Goal: Information Seeking & Learning: Learn about a topic

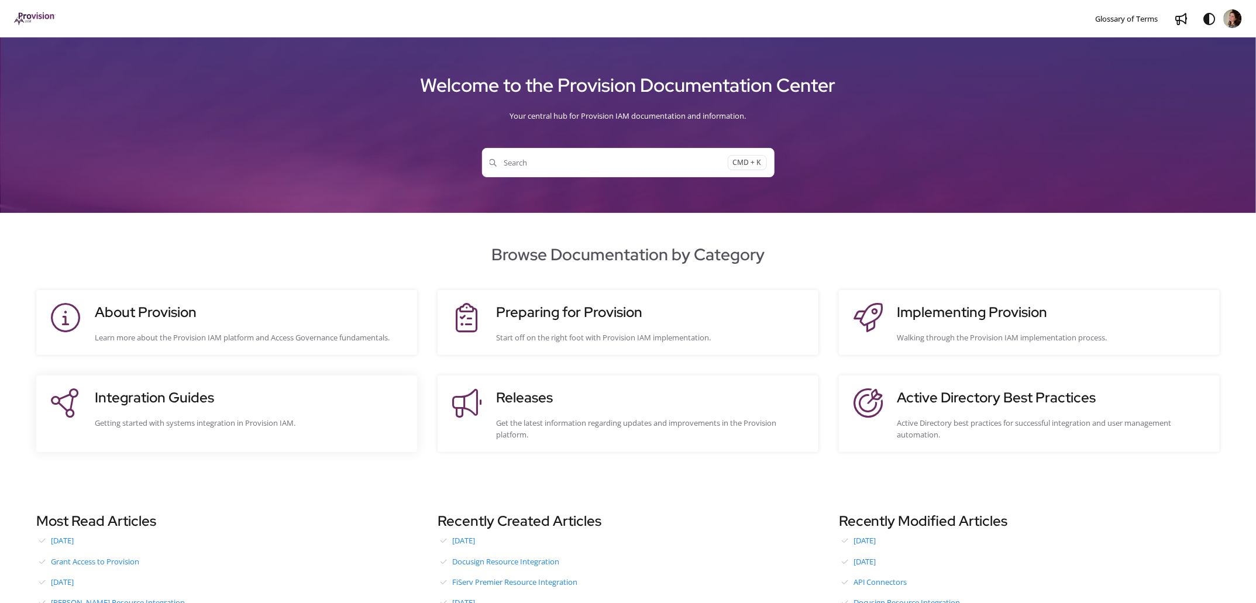
click at [209, 401] on h3 "Integration Guides" at bounding box center [250, 397] width 311 height 21
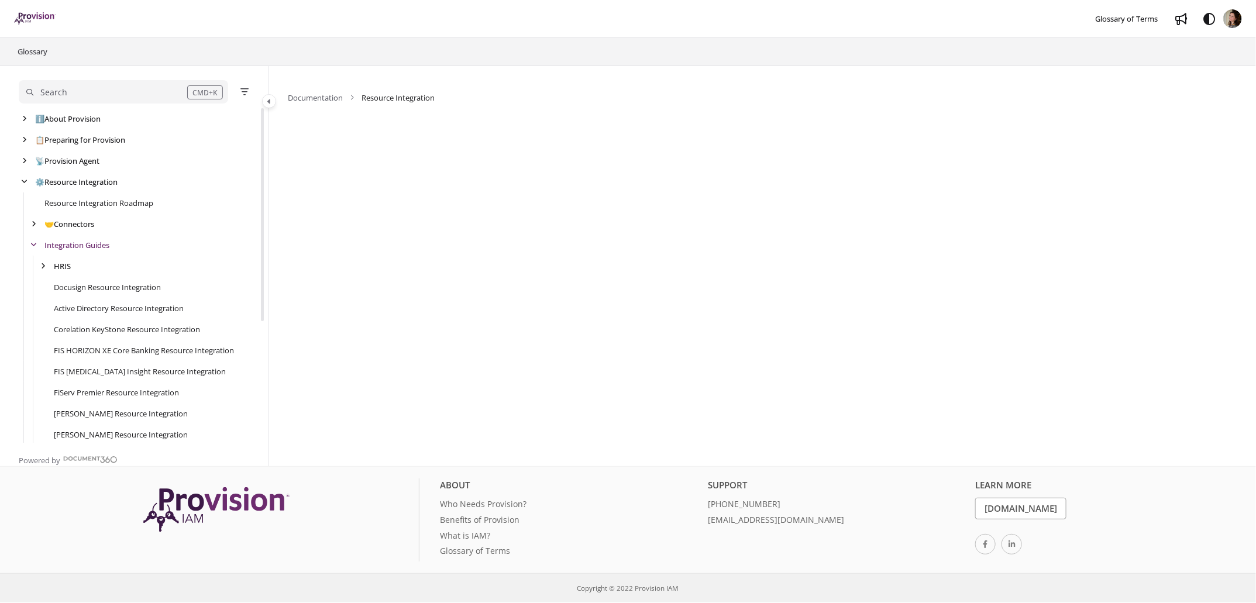
scroll to position [21, 0]
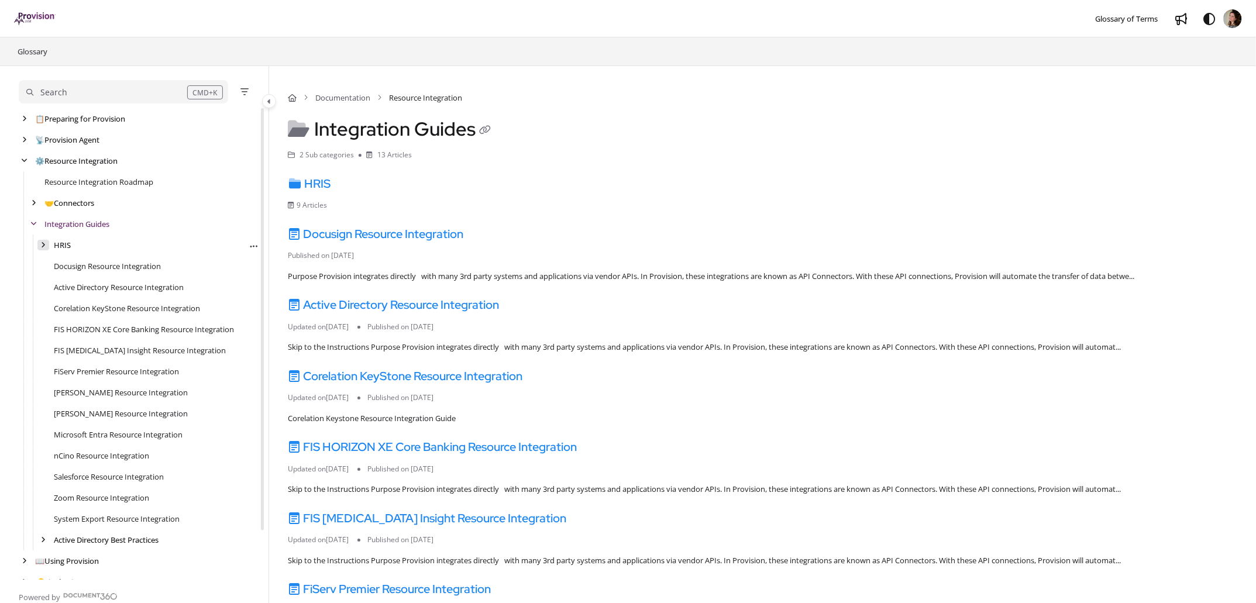
click at [45, 243] on icon "arrow" at bounding box center [43, 245] width 5 height 7
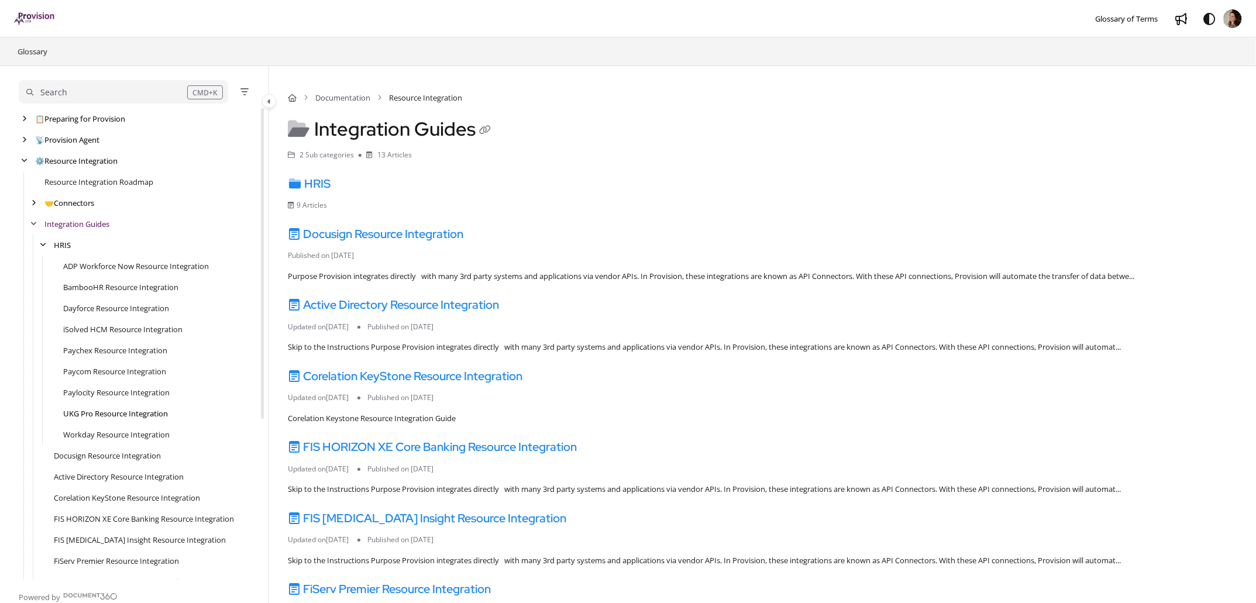
click at [114, 412] on link "UKG Pro Resource Integration" at bounding box center [115, 414] width 105 height 12
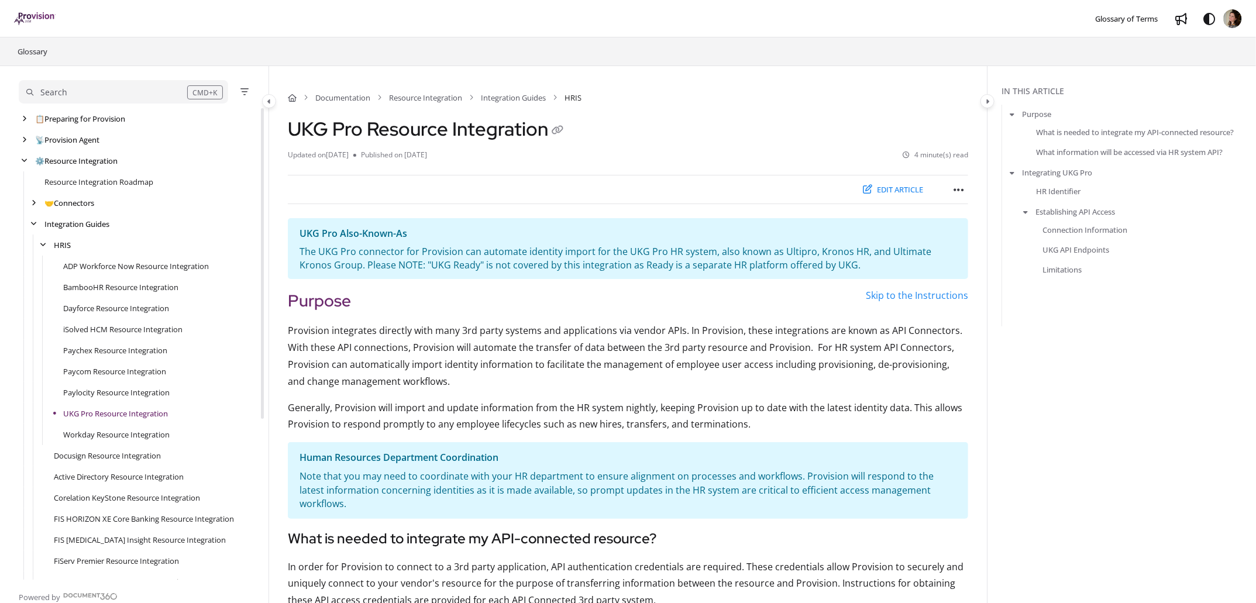
scroll to position [211, 0]
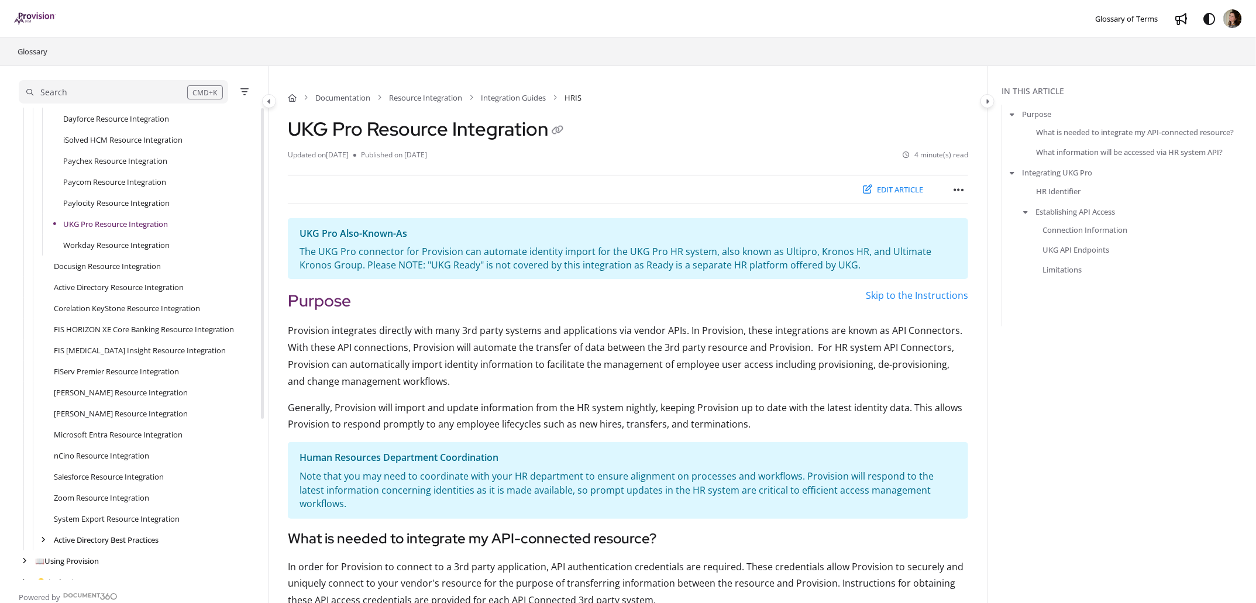
drag, startPoint x: 291, startPoint y: 127, endPoint x: 545, endPoint y: 133, distance: 254.0
click at [545, 133] on h1 "UKG Pro Resource Integration" at bounding box center [427, 129] width 279 height 23
copy h1 "UKG Pro Resource Integration"
click at [133, 288] on link "Active Directory Resource Integration" at bounding box center [119, 287] width 130 height 12
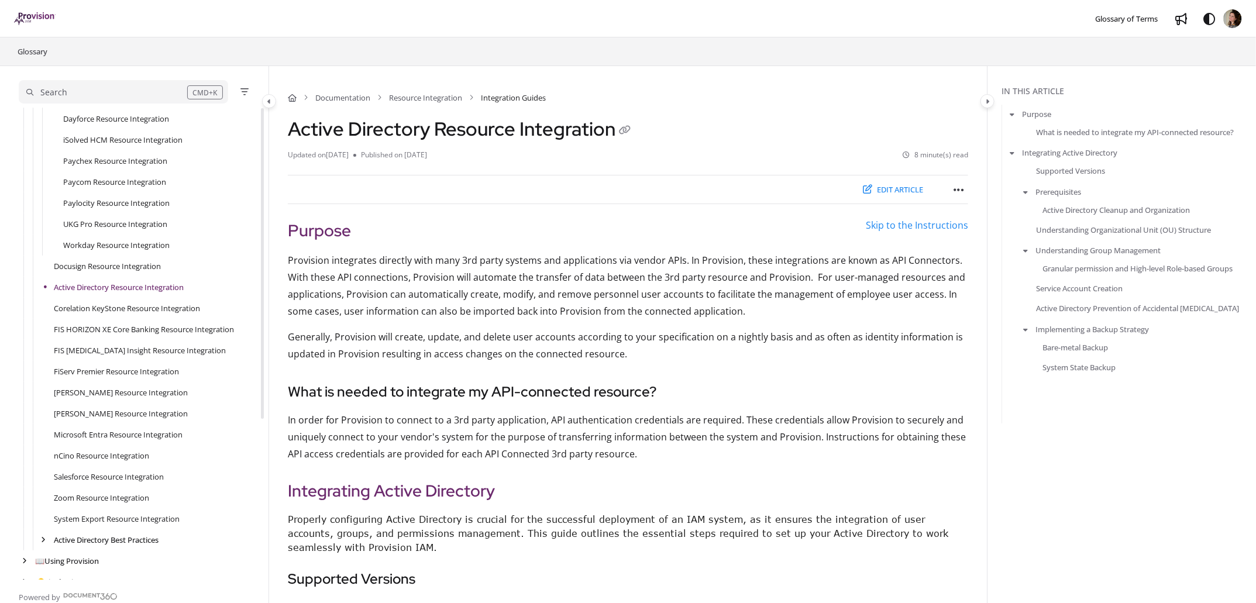
scroll to position [244, 0]
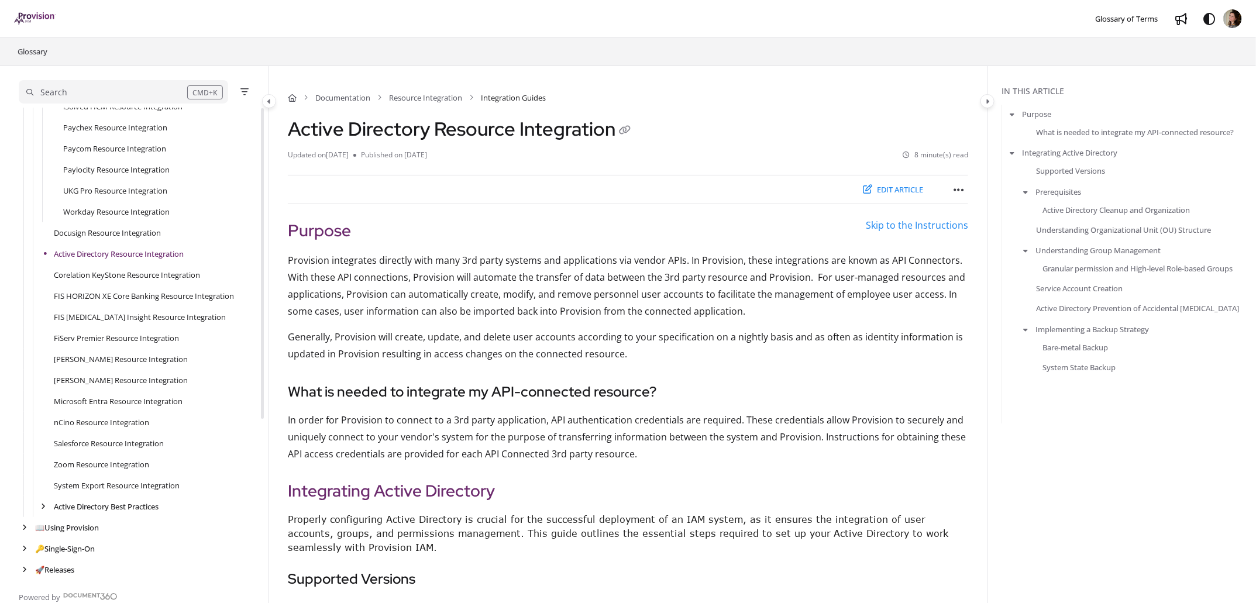
drag, startPoint x: 290, startPoint y: 129, endPoint x: 608, endPoint y: 124, distance: 318.9
click at [608, 124] on h1 "Active Directory Resource Integration" at bounding box center [461, 129] width 346 height 23
copy h1 "Active Directory Resource Integration"
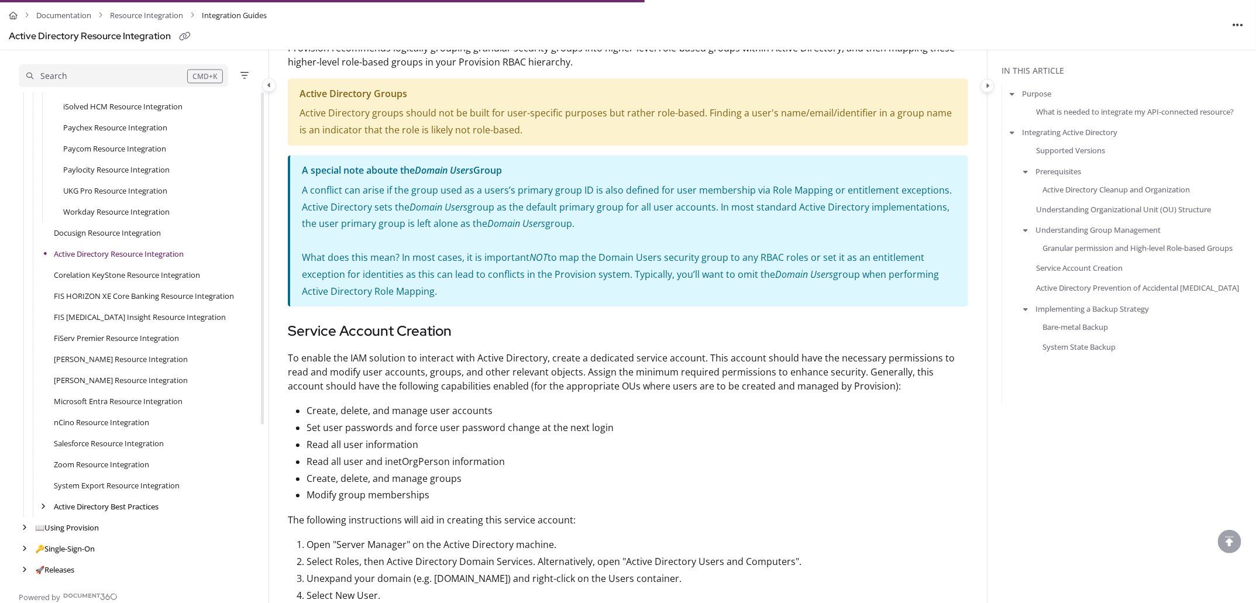
scroll to position [1385, 0]
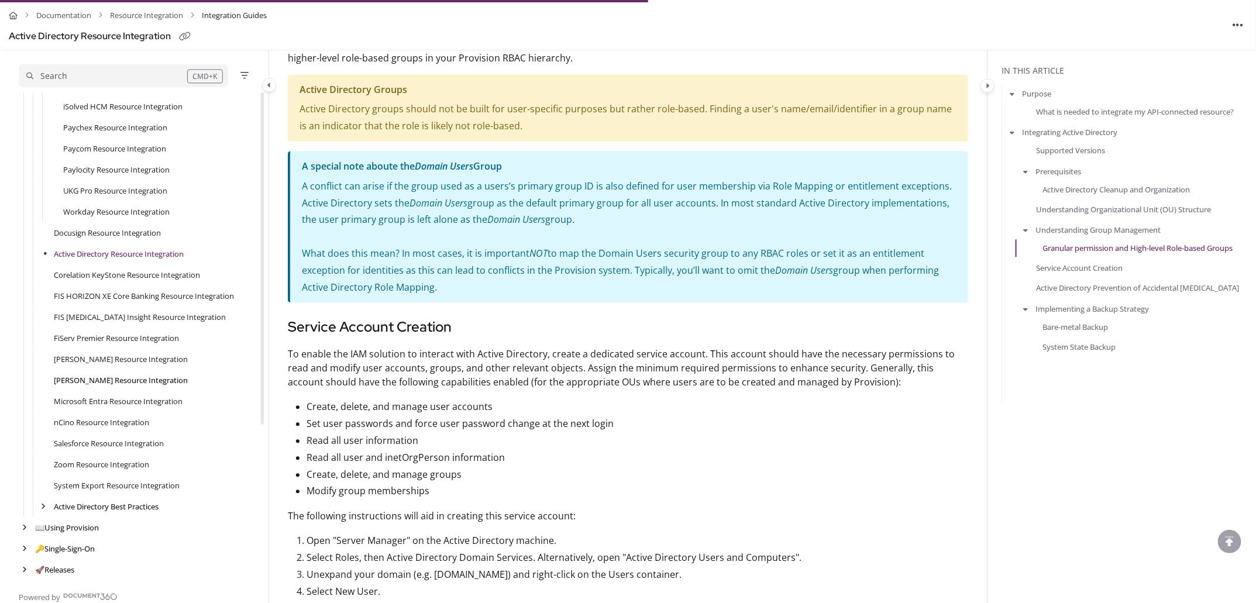
click at [115, 379] on link "[PERSON_NAME] Resource Integration" at bounding box center [121, 380] width 134 height 12
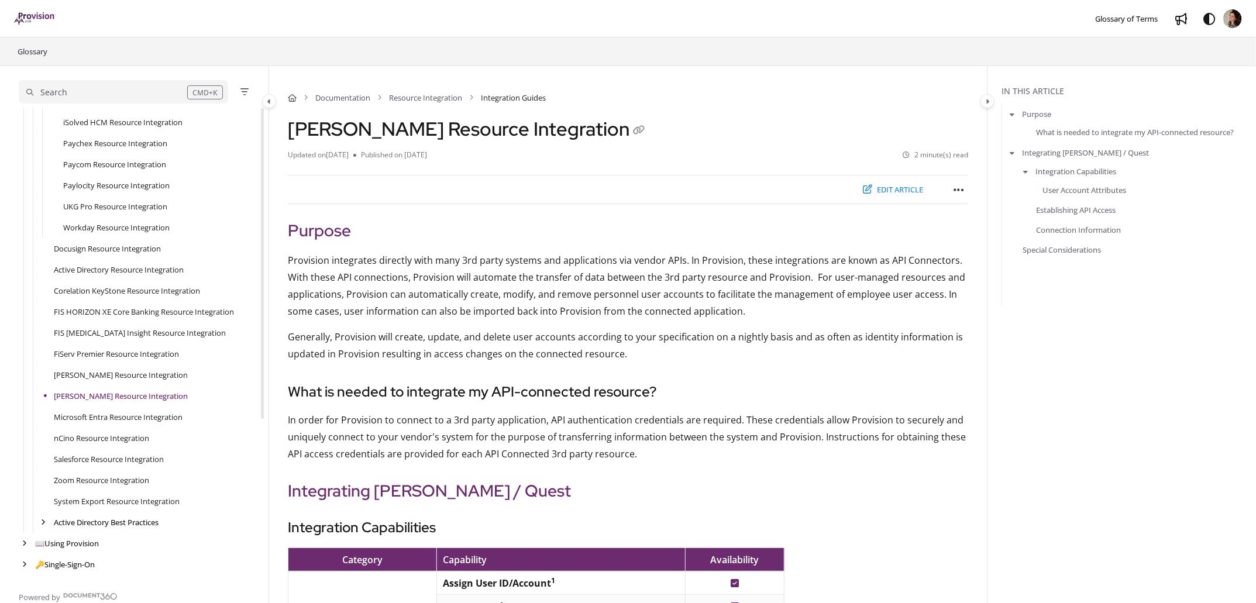
scroll to position [244, 0]
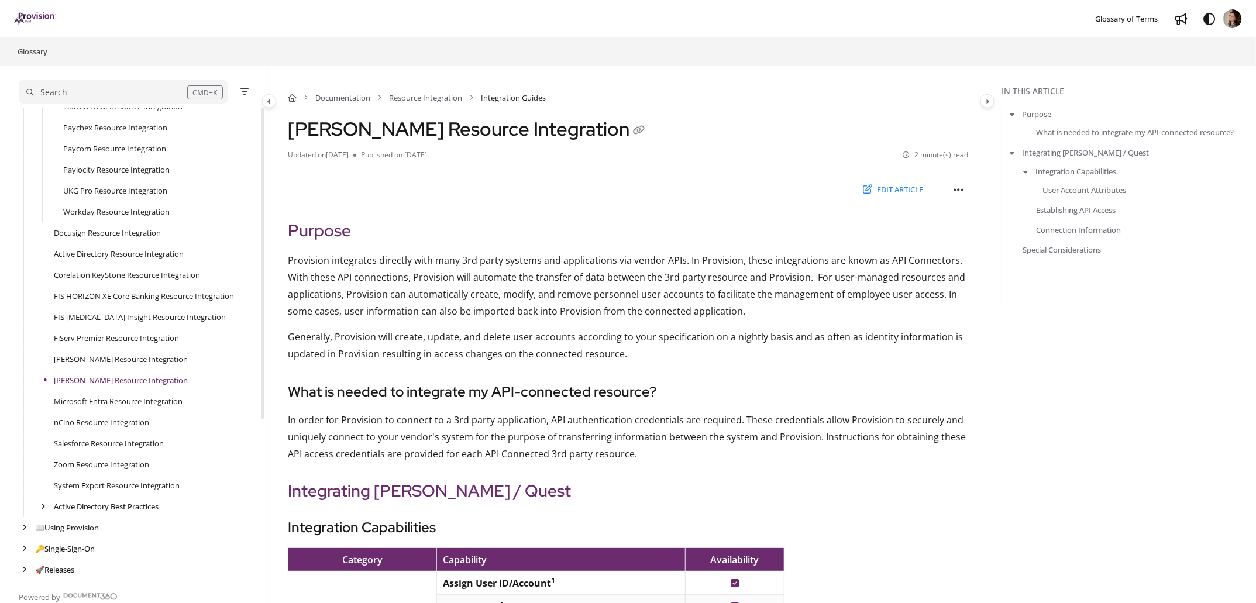
drag, startPoint x: 291, startPoint y: 126, endPoint x: 638, endPoint y: 129, distance: 346.4
click at [638, 129] on h1 "[PERSON_NAME] Resource Integration" at bounding box center [468, 129] width 360 height 23
copy h1 "[PERSON_NAME] Resource Integration"
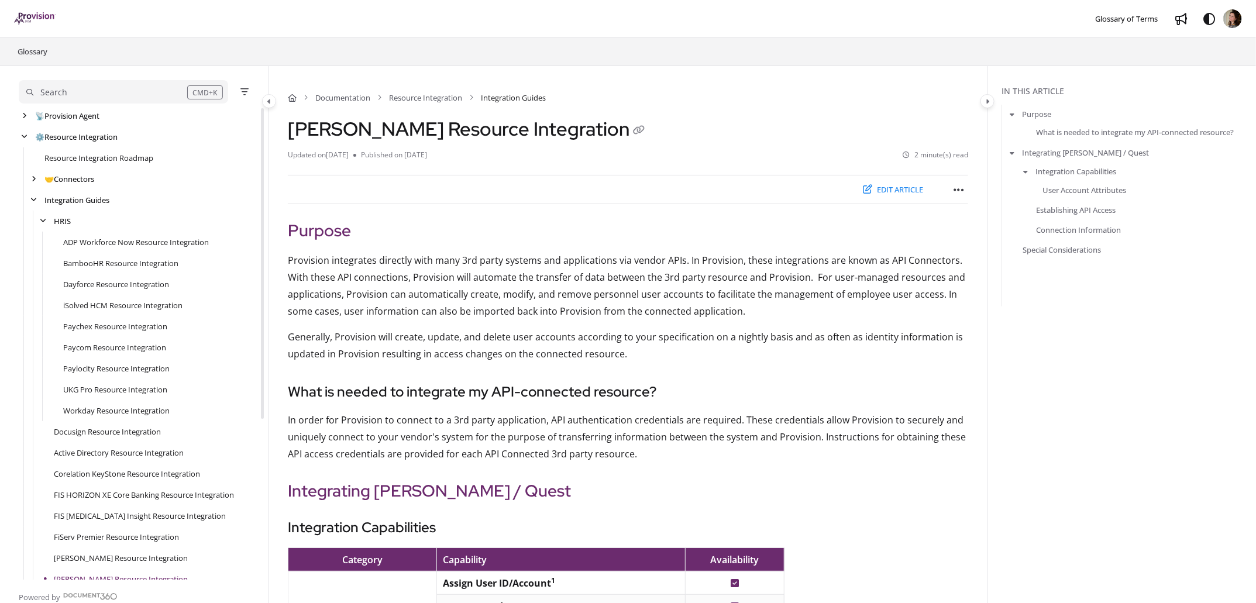
scroll to position [0, 0]
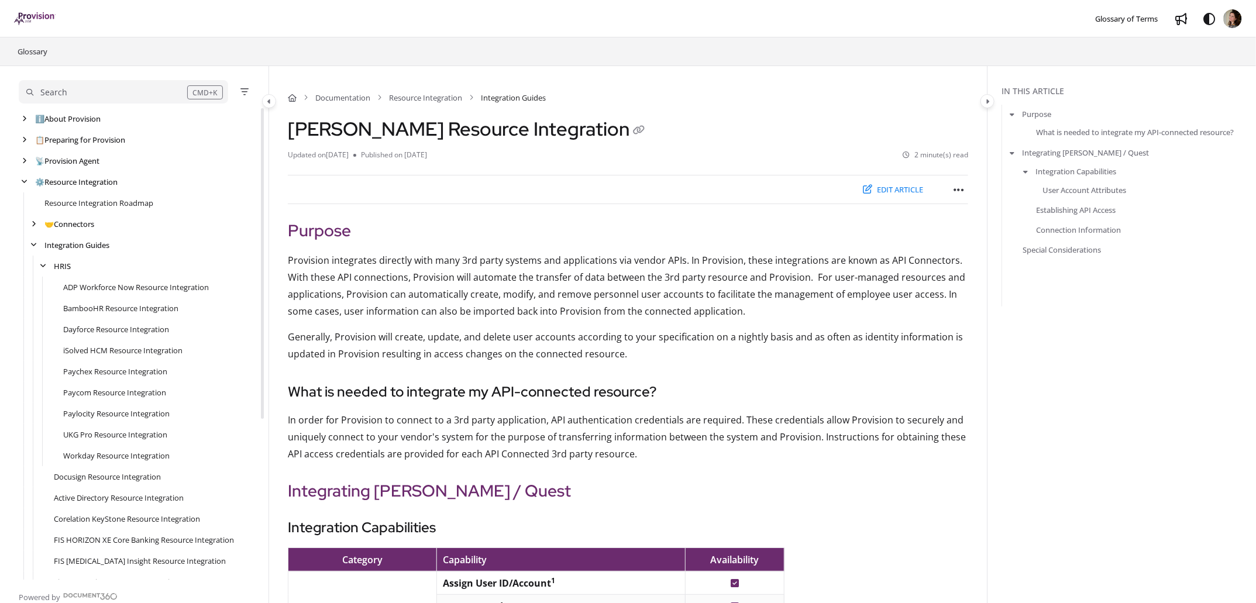
click at [252, 235] on cdk-virtual-scroll-viewport "ℹ️ About Provision Use ↑/↓ to navigate Export PDF 📋 Preparing for Provision Exp…" at bounding box center [141, 344] width 245 height 472
click at [23, 136] on icon "arrow" at bounding box center [24, 139] width 5 height 7
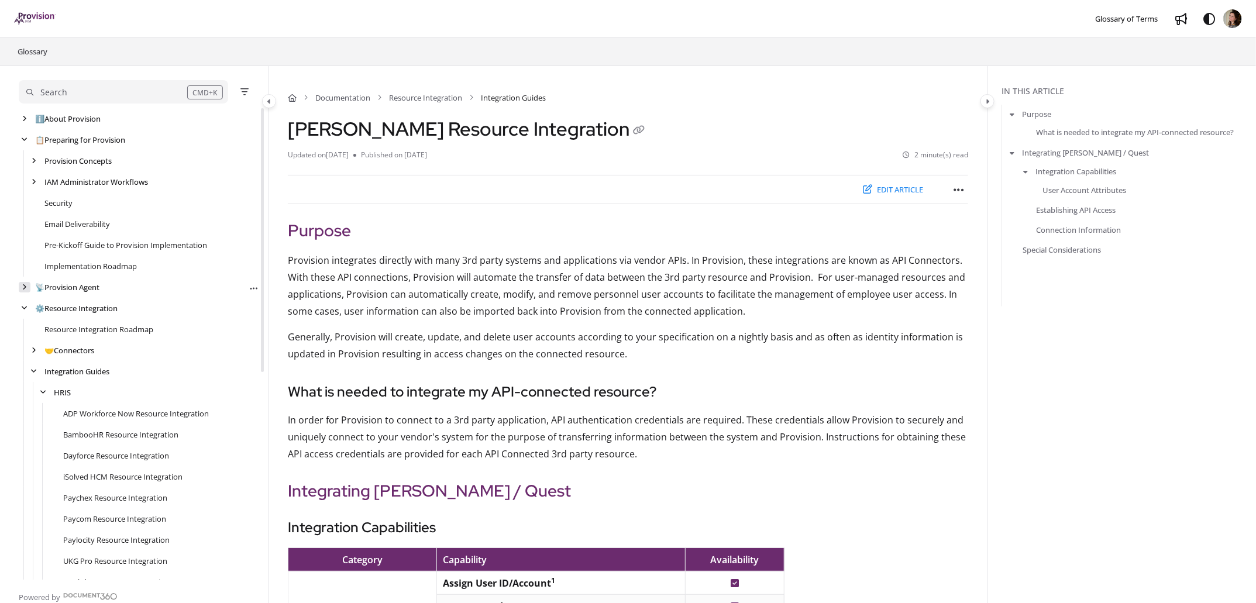
click at [26, 286] on icon "arrow" at bounding box center [24, 287] width 5 height 7
click at [127, 311] on link "Provision Agent: Networking and VM Requirements" at bounding box center [133, 308] width 179 height 12
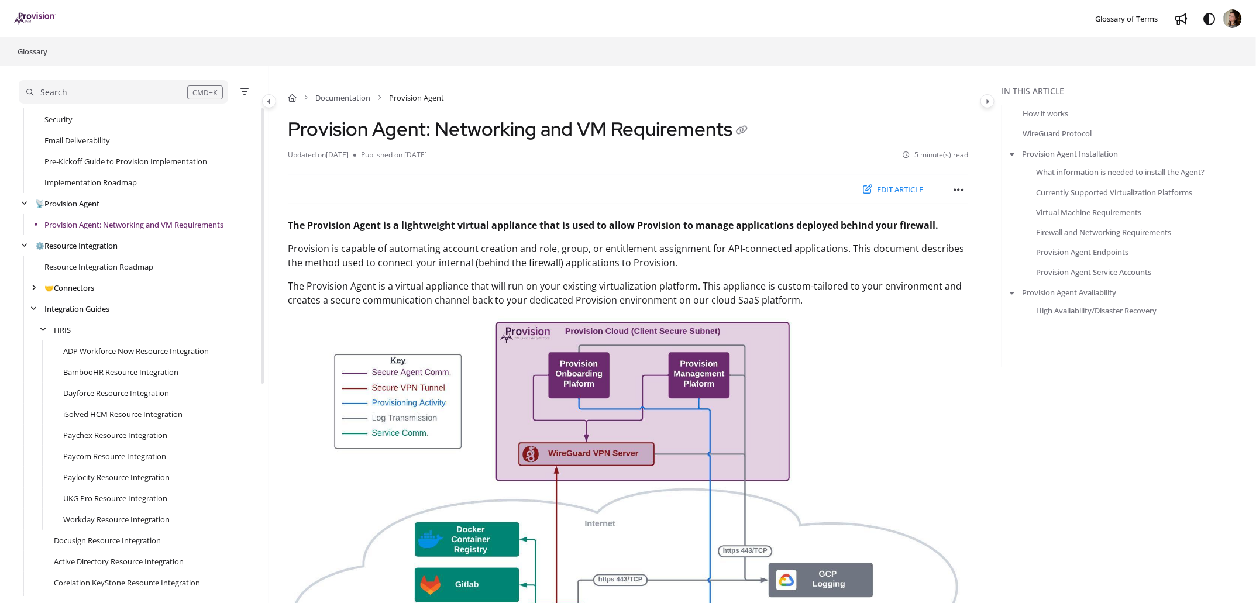
drag, startPoint x: 291, startPoint y: 128, endPoint x: 731, endPoint y: 129, distance: 439.4
click at [731, 129] on h1 "Provision Agent: Networking and VM Requirements" at bounding box center [519, 129] width 463 height 23
copy h1 "Provision Agent: Networking and VM Requirements"
